Goal: Task Accomplishment & Management: Use online tool/utility

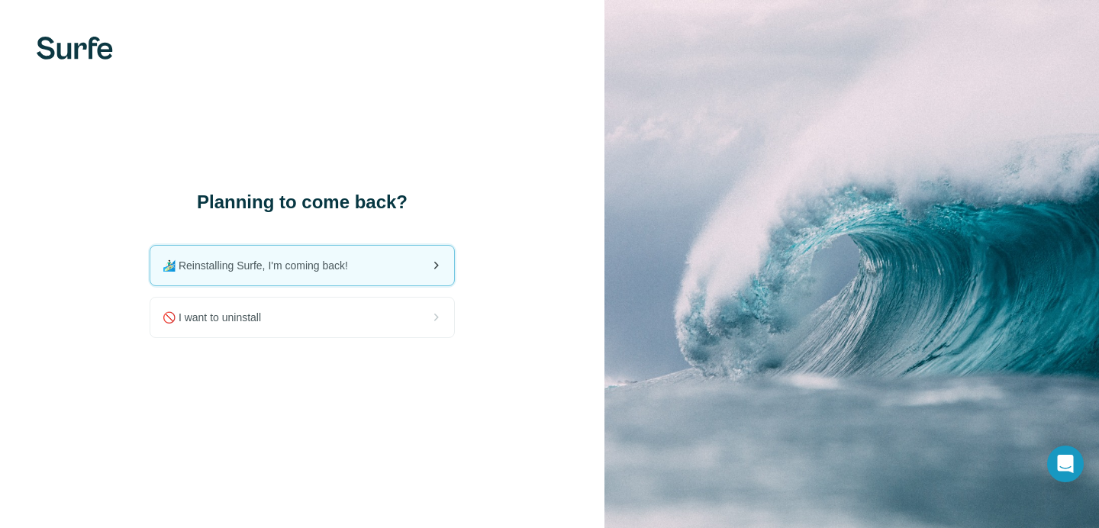
click at [317, 265] on span "🏄🏻‍♂️ Reinstalling Surfe, I'm coming back!" at bounding box center [262, 265] width 198 height 15
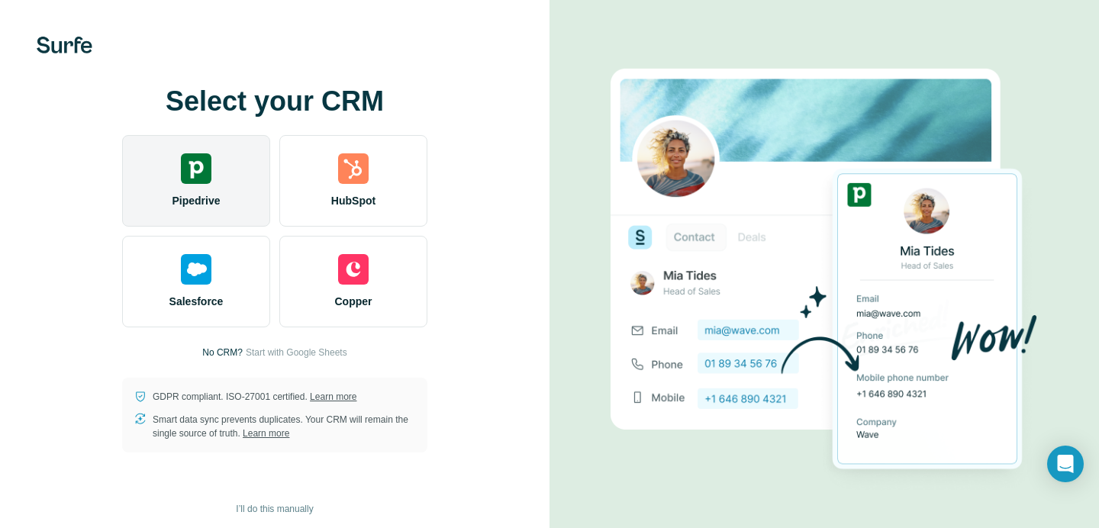
click at [202, 194] on span "Pipedrive" at bounding box center [196, 200] width 48 height 15
